Goal: Transaction & Acquisition: Purchase product/service

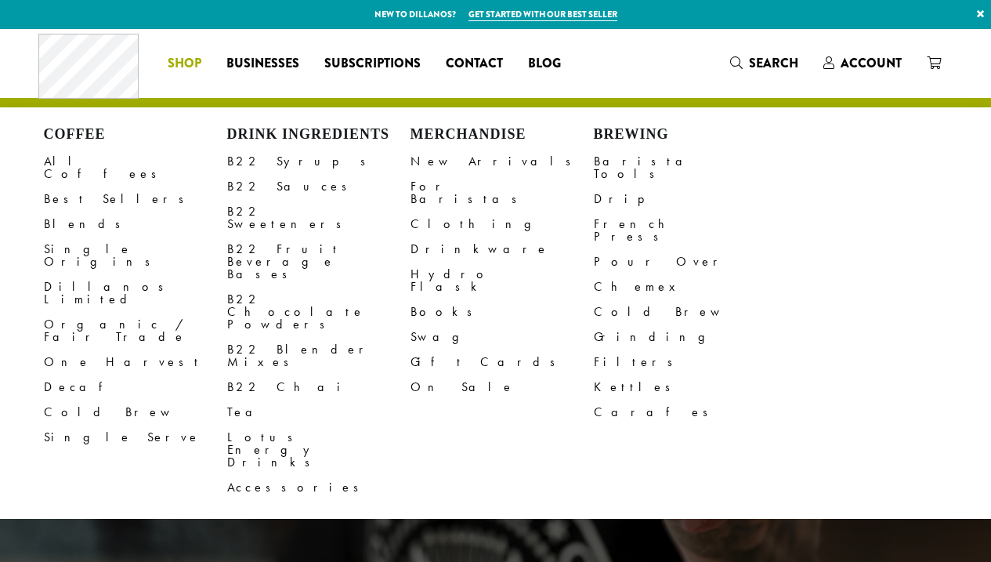
click at [186, 67] on span "Shop" at bounding box center [185, 64] width 34 height 20
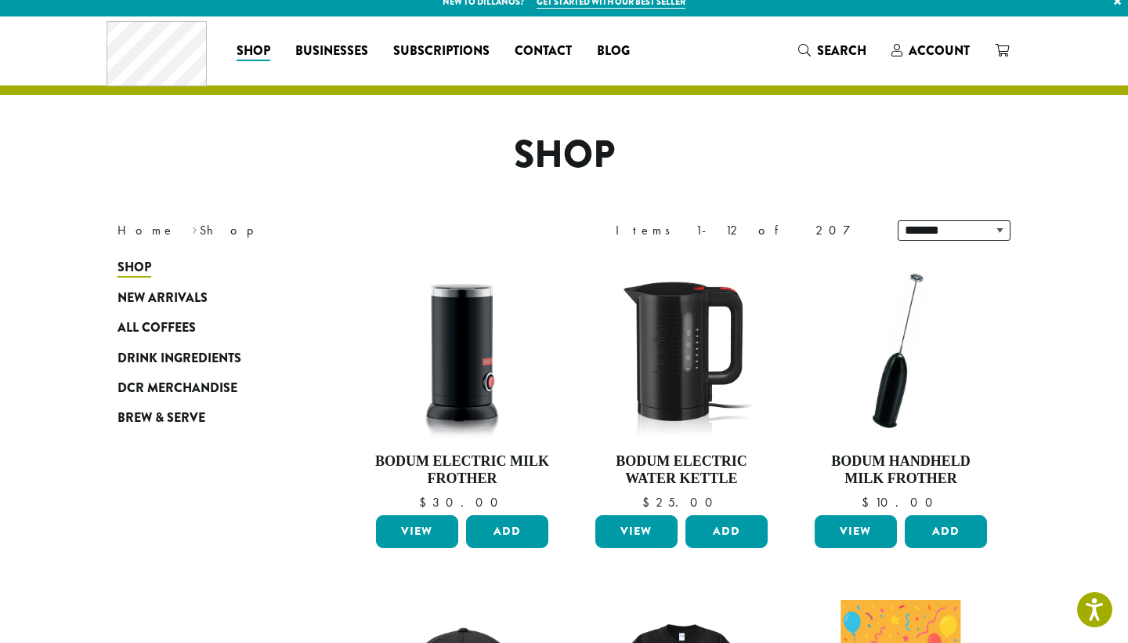
scroll to position [20, 0]
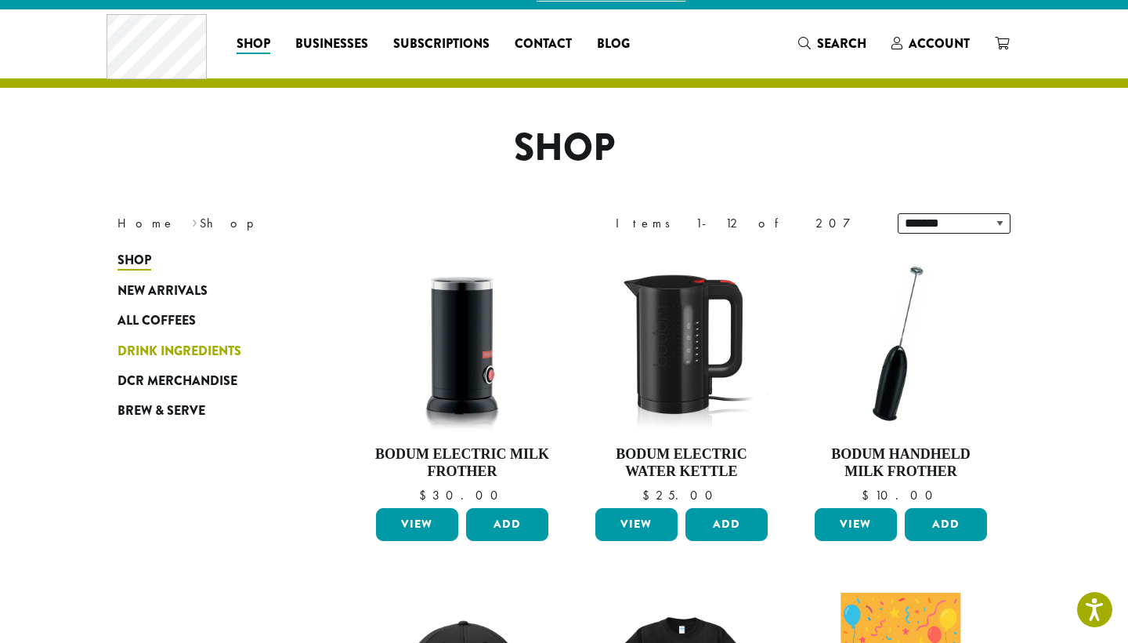
click at [175, 353] on span "Drink Ingredients" at bounding box center [180, 352] width 124 height 20
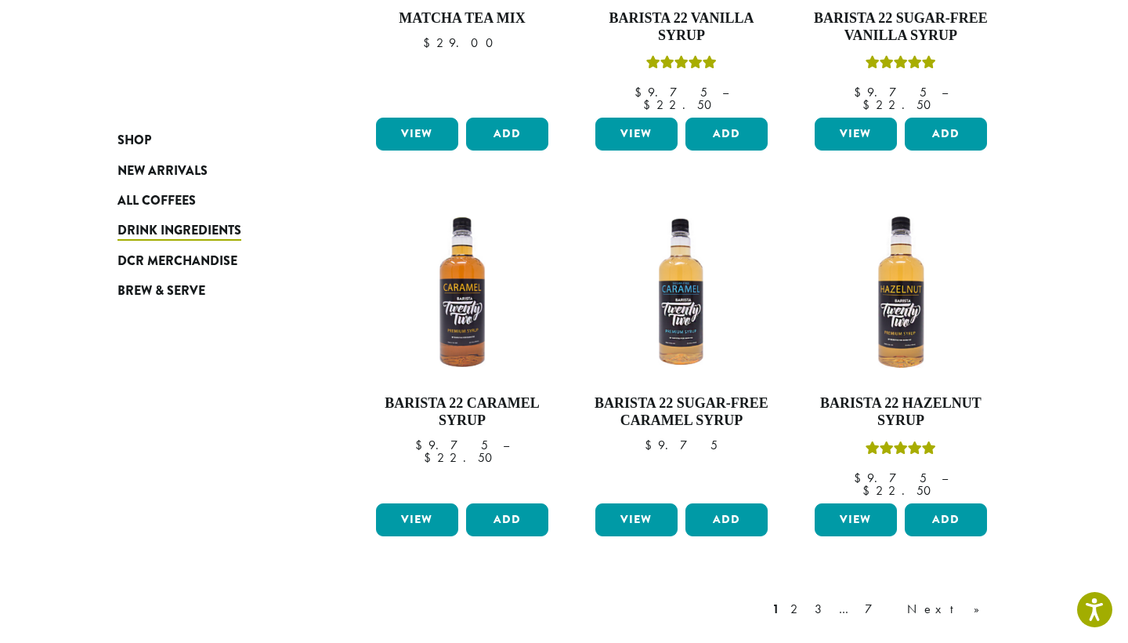
scroll to position [1152, 0]
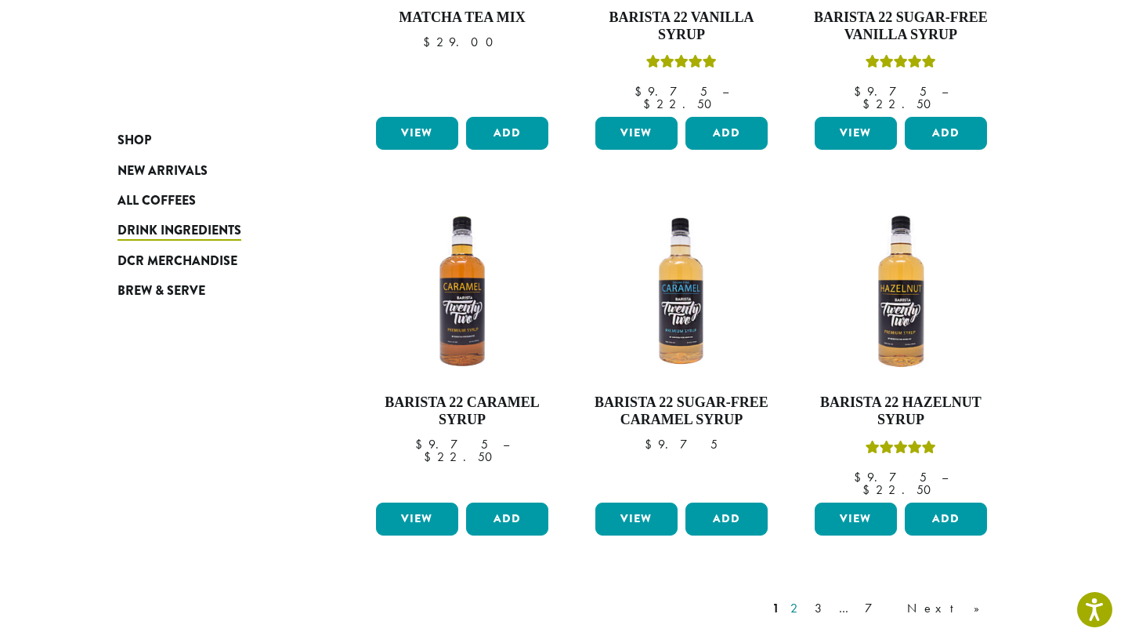
click at [807, 599] on link "2" at bounding box center [798, 608] width 20 height 19
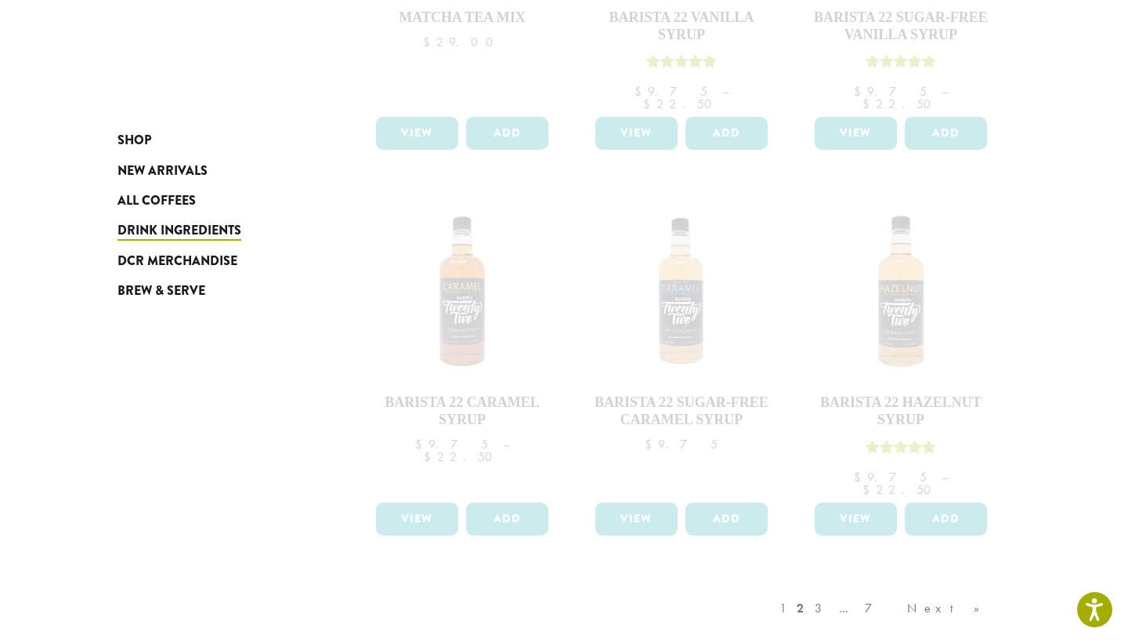
click at [885, 587] on div "1 2 3 … 7 Next »" at bounding box center [888, 624] width 223 height 74
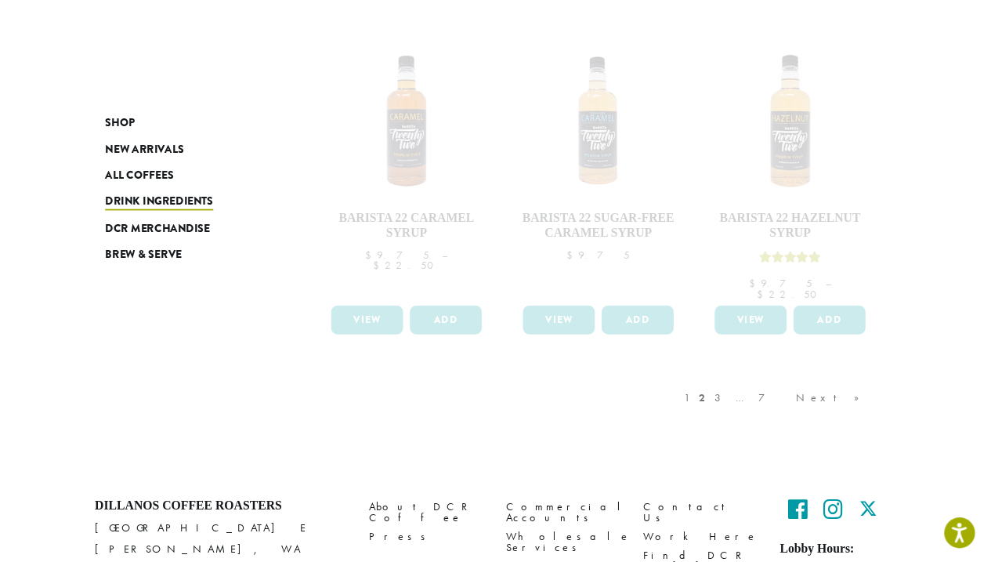
scroll to position [1304, 0]
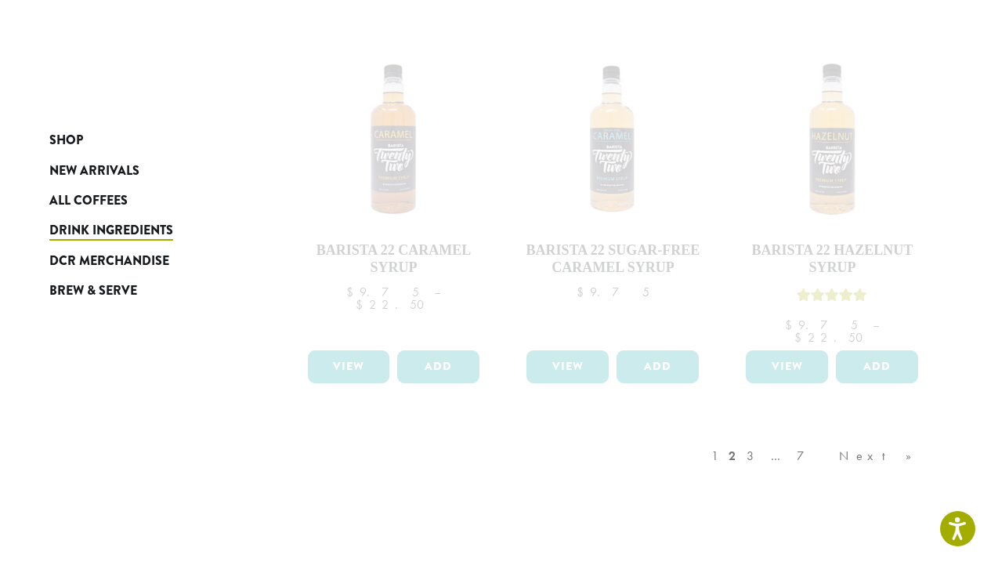
click at [820, 434] on div "1 2 3 … 7 Next »" at bounding box center [819, 471] width 223 height 74
click at [835, 434] on div "1 2 3 … 7 Next »" at bounding box center [819, 471] width 223 height 74
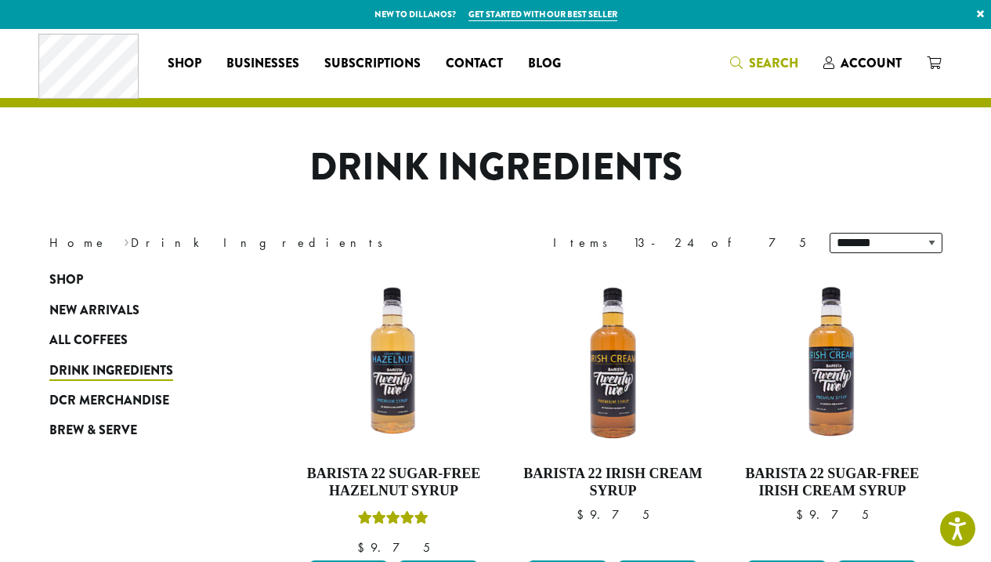
click at [741, 68] on icon "Search" at bounding box center [736, 62] width 13 height 13
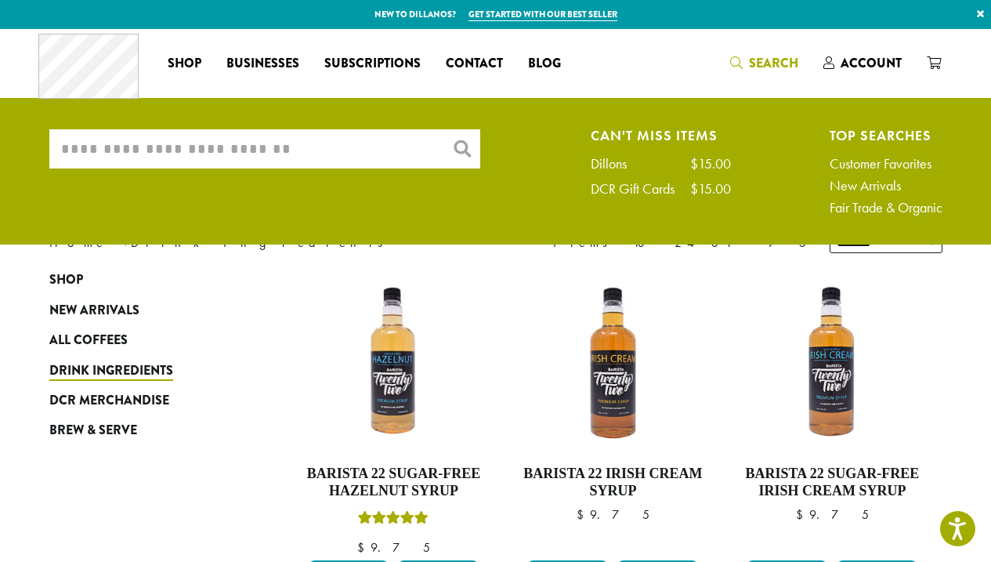
click at [306, 147] on input "What are you searching for?" at bounding box center [264, 148] width 431 height 39
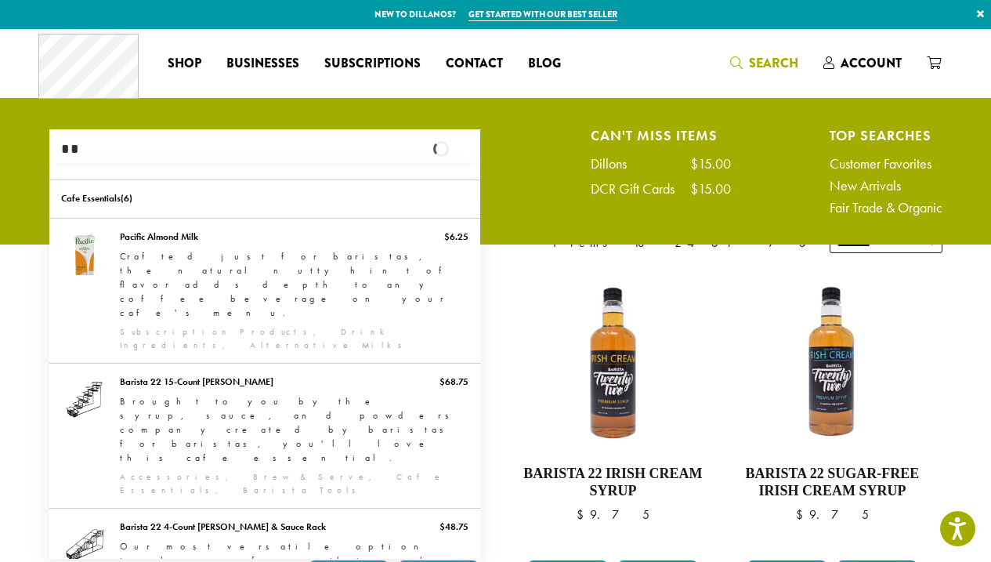
type input "*"
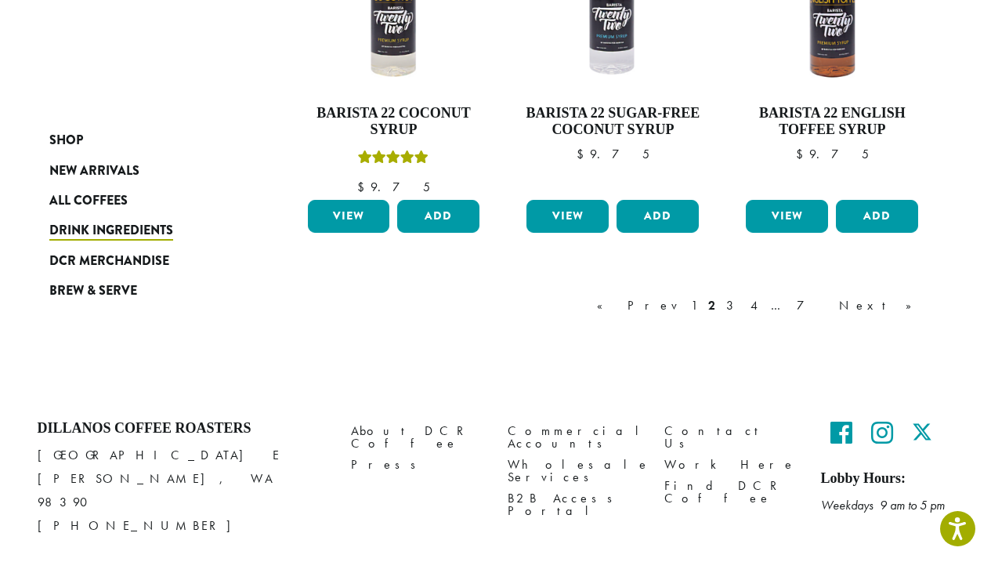
scroll to position [1449, 0]
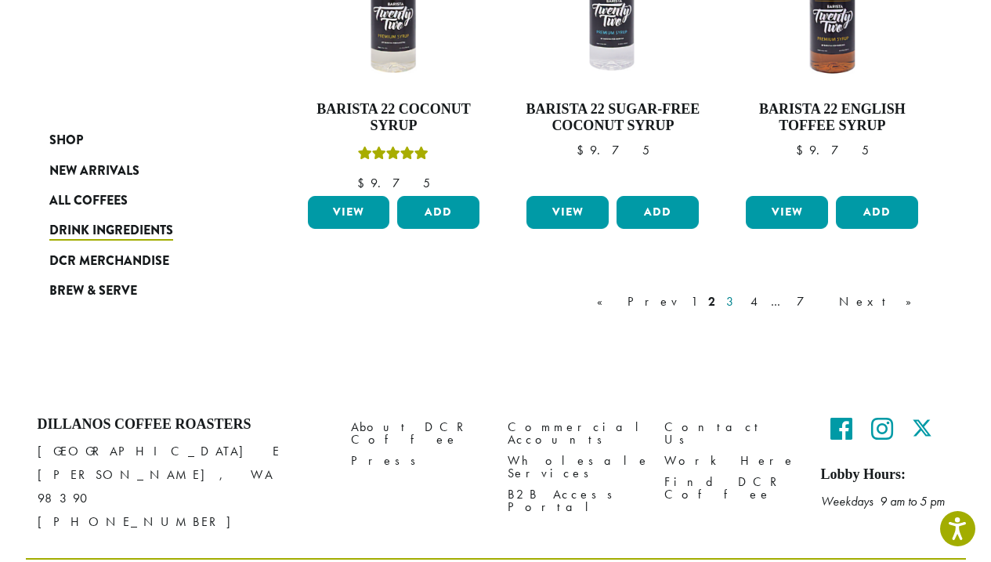
click at [743, 296] on link "3" at bounding box center [733, 301] width 20 height 19
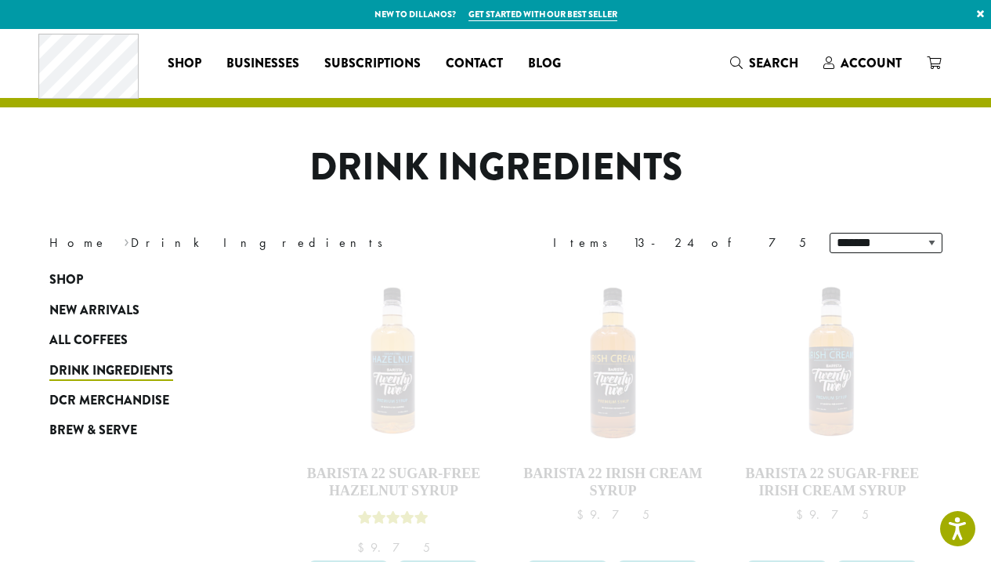
click at [700, 180] on h1 "Drink Ingredients" at bounding box center [496, 167] width 917 height 45
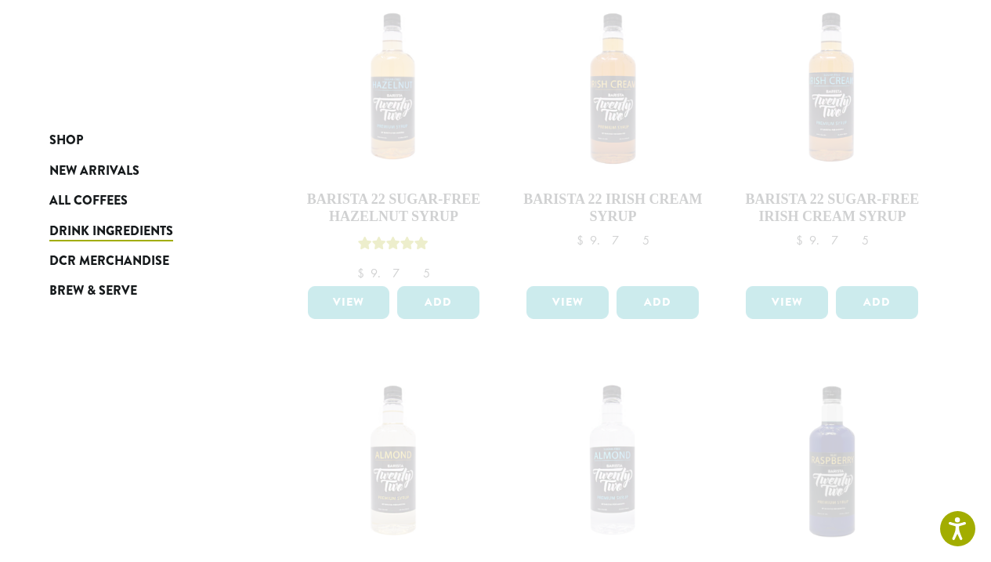
drag, startPoint x: 700, startPoint y: 183, endPoint x: 700, endPoint y: 205, distance: 21.9
